Goal: Task Accomplishment & Management: Use online tool/utility

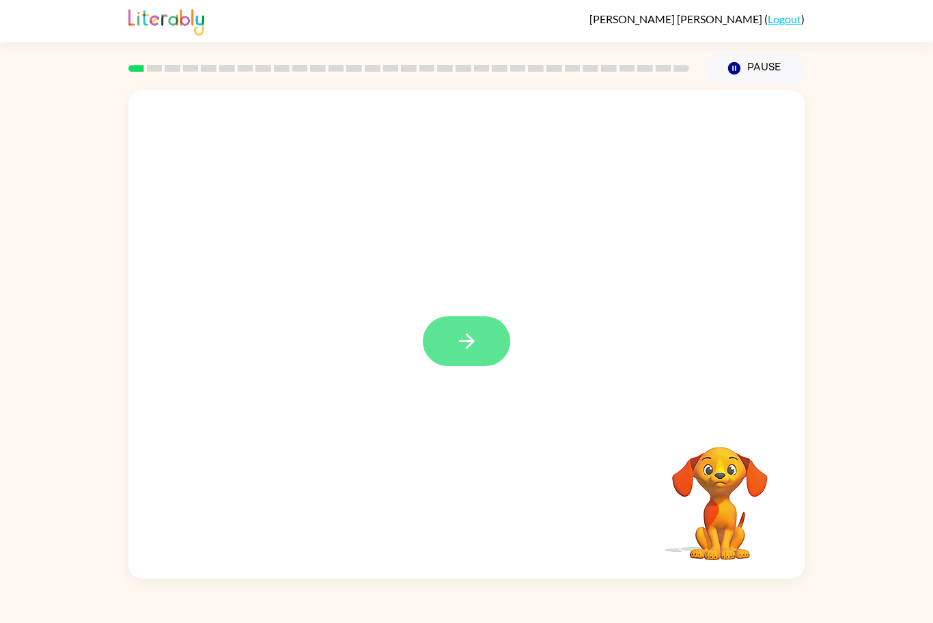
click at [471, 324] on button "button" at bounding box center [466, 341] width 87 height 50
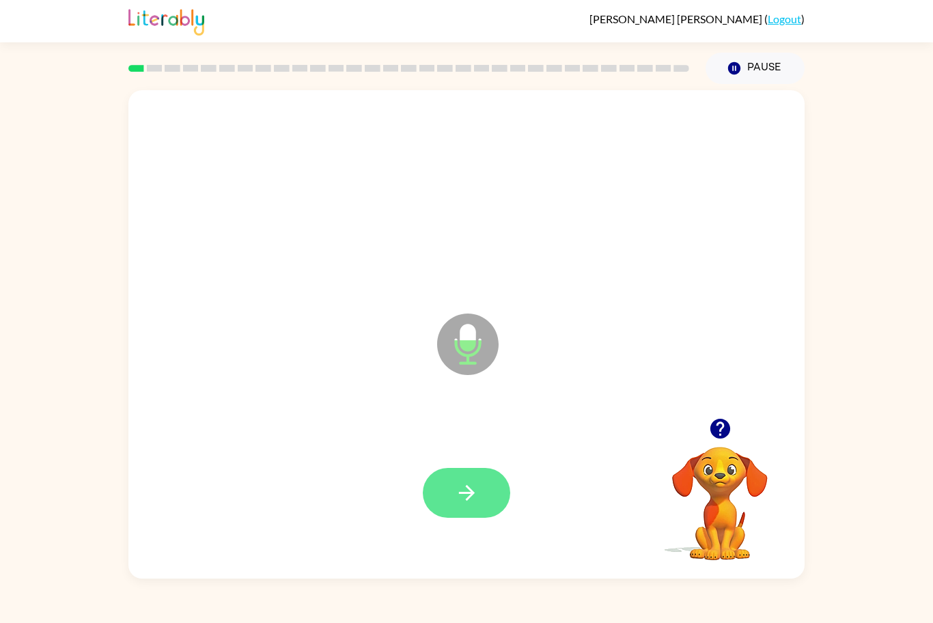
click at [485, 496] on button "button" at bounding box center [466, 493] width 87 height 50
click at [494, 488] on button "button" at bounding box center [466, 493] width 87 height 50
click at [474, 494] on icon "button" at bounding box center [467, 493] width 24 height 24
click at [438, 504] on button "button" at bounding box center [466, 493] width 87 height 50
click at [466, 503] on icon "button" at bounding box center [467, 493] width 24 height 24
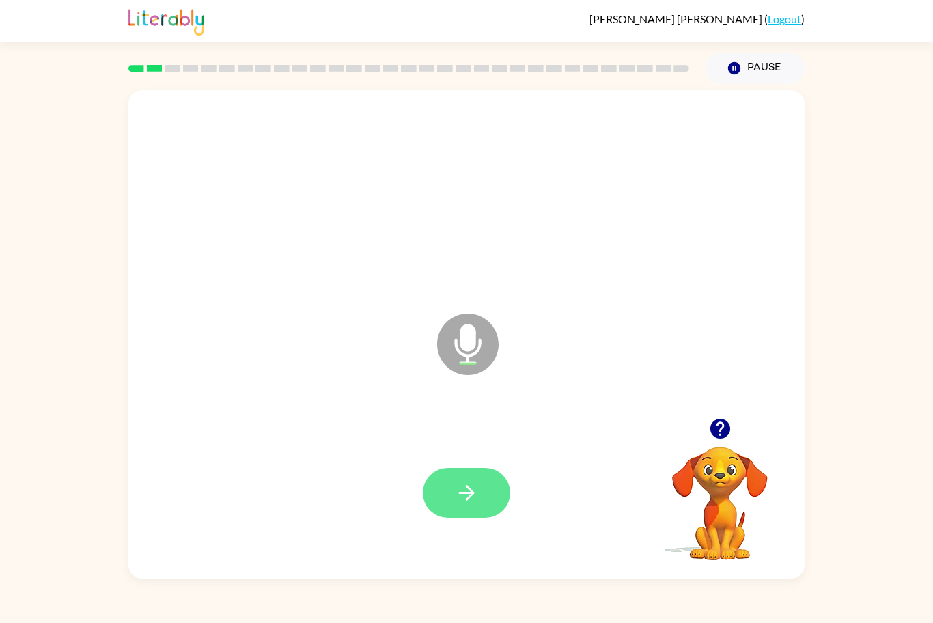
click at [479, 494] on button "button" at bounding box center [466, 493] width 87 height 50
click at [453, 508] on button "button" at bounding box center [466, 493] width 87 height 50
click at [485, 507] on button "button" at bounding box center [466, 493] width 87 height 50
click at [481, 494] on button "button" at bounding box center [466, 493] width 87 height 50
click at [470, 490] on icon "button" at bounding box center [466, 493] width 16 height 16
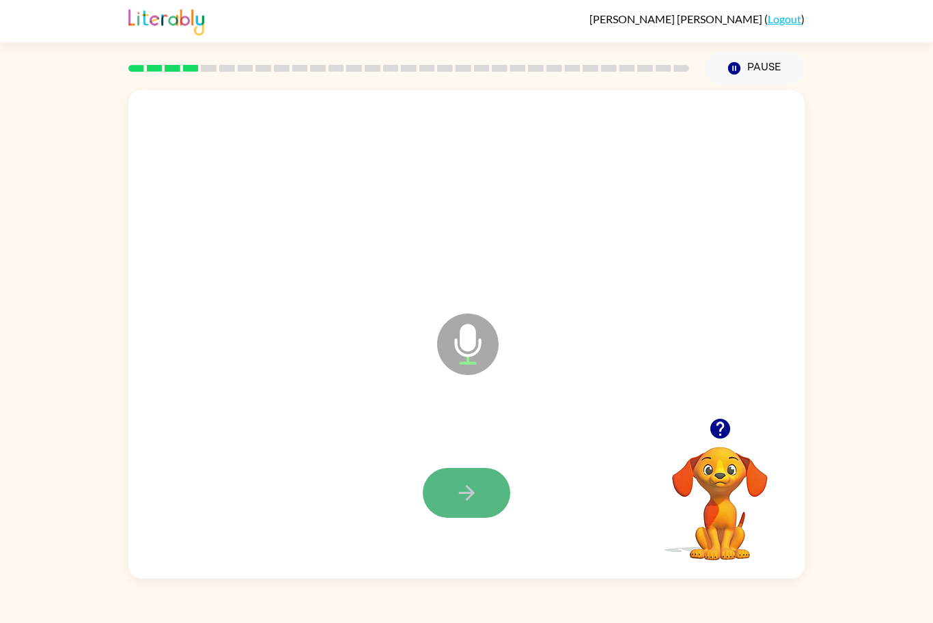
click at [483, 494] on button "button" at bounding box center [466, 493] width 87 height 50
click at [472, 504] on icon "button" at bounding box center [467, 493] width 24 height 24
click at [470, 505] on button "button" at bounding box center [466, 493] width 87 height 50
click at [438, 504] on button "button" at bounding box center [466, 493] width 87 height 50
click at [466, 498] on icon "button" at bounding box center [466, 493] width 16 height 16
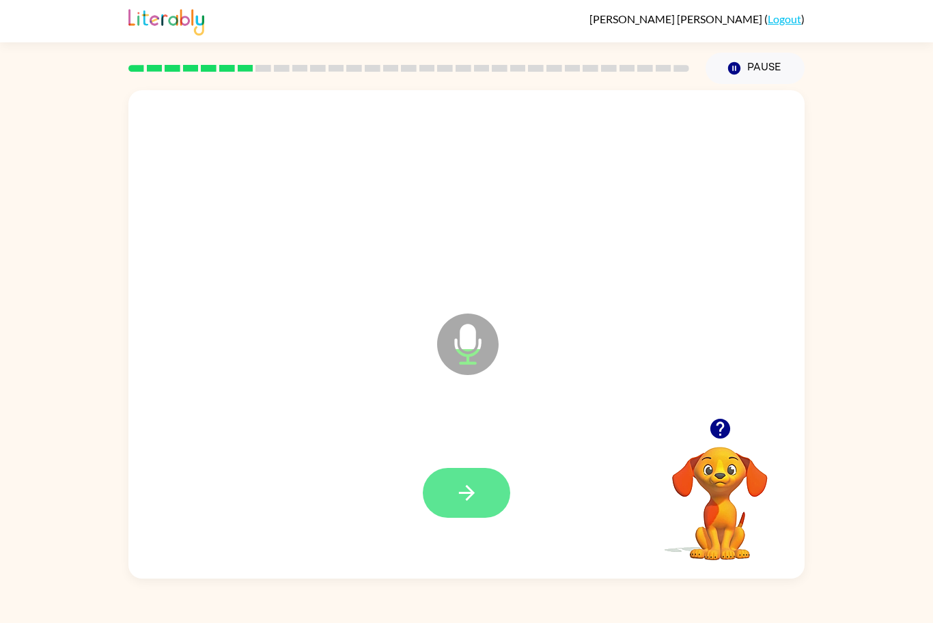
click at [464, 498] on icon "button" at bounding box center [467, 493] width 24 height 24
click at [453, 498] on button "button" at bounding box center [466, 493] width 87 height 50
click at [472, 487] on icon "button" at bounding box center [467, 493] width 24 height 24
click at [500, 500] on button "button" at bounding box center [466, 493] width 87 height 50
